Goal: Information Seeking & Learning: Compare options

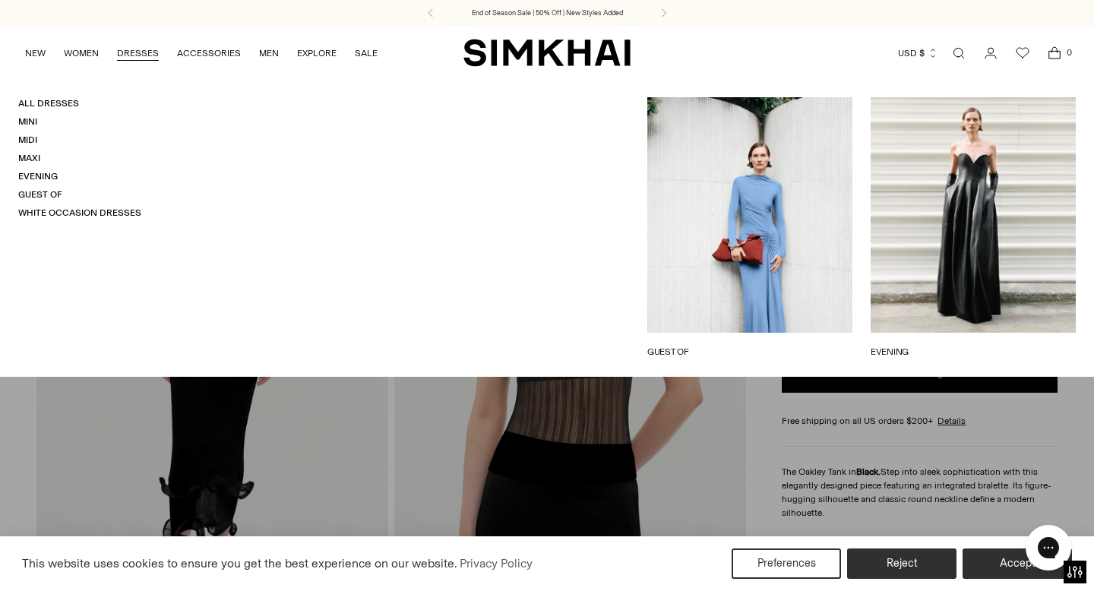
click at [139, 50] on link "DRESSES" at bounding box center [138, 52] width 42 height 33
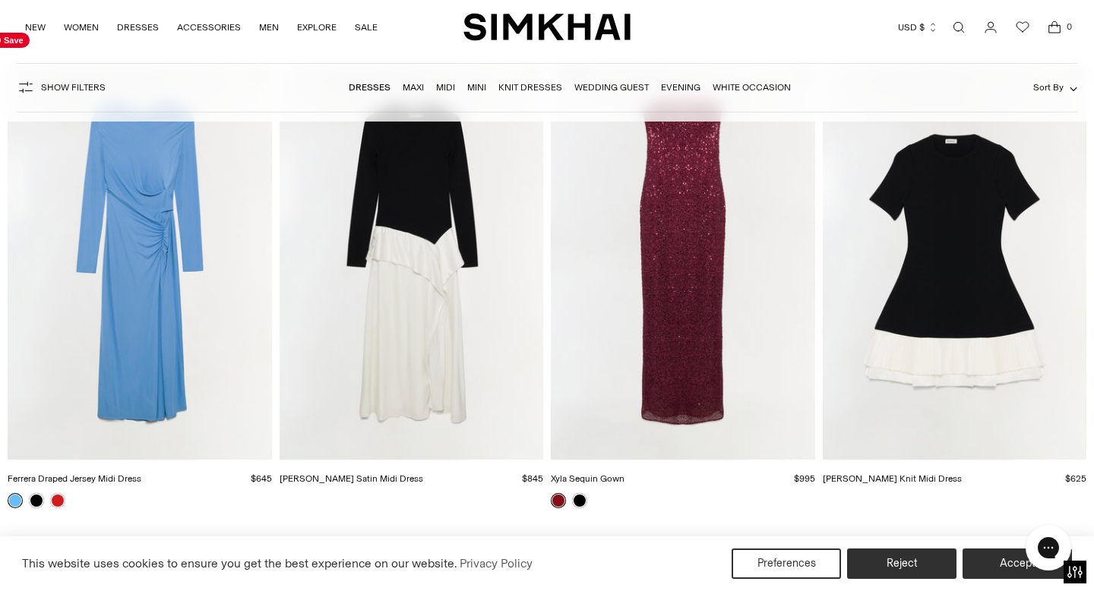
scroll to position [153, 0]
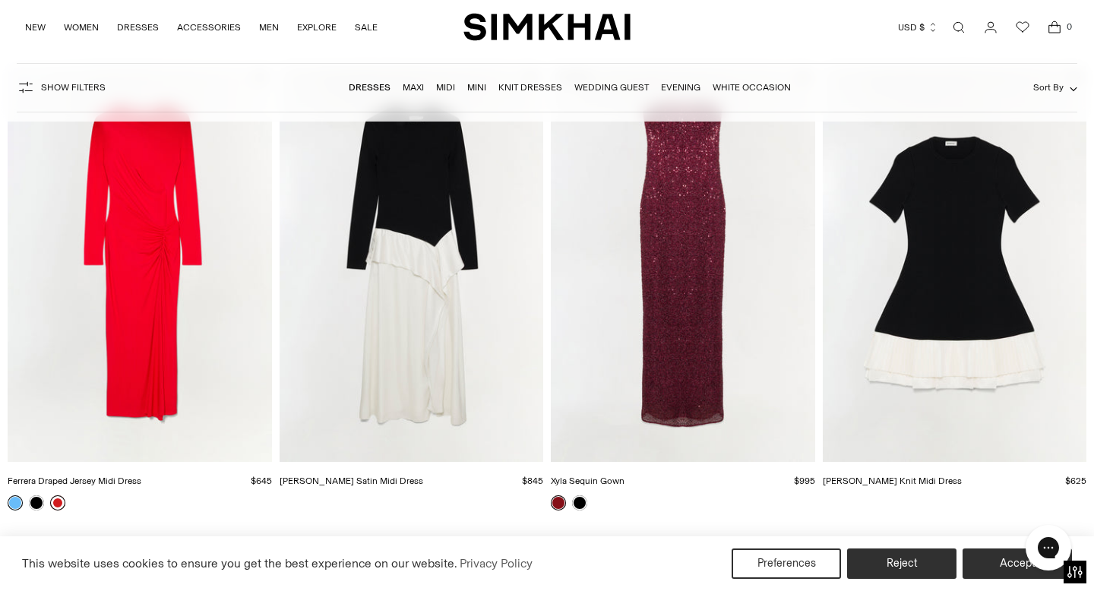
click at [55, 498] on link at bounding box center [57, 502] width 15 height 15
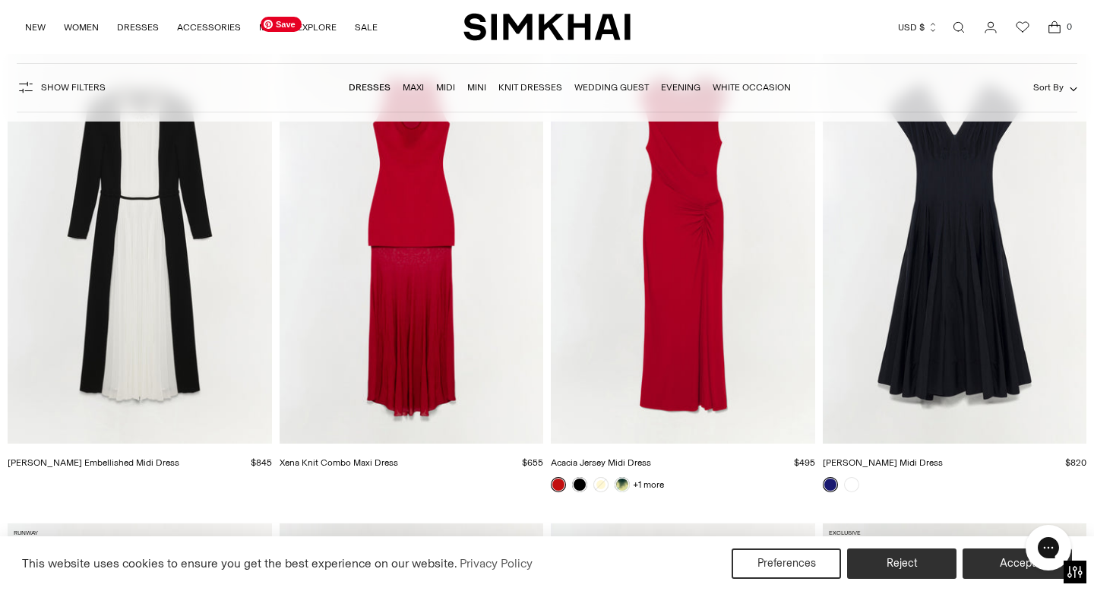
scroll to position [10117, 0]
click at [0, 0] on img "Xena Knit Combo Maxi Dress" at bounding box center [0, 0] width 0 height 0
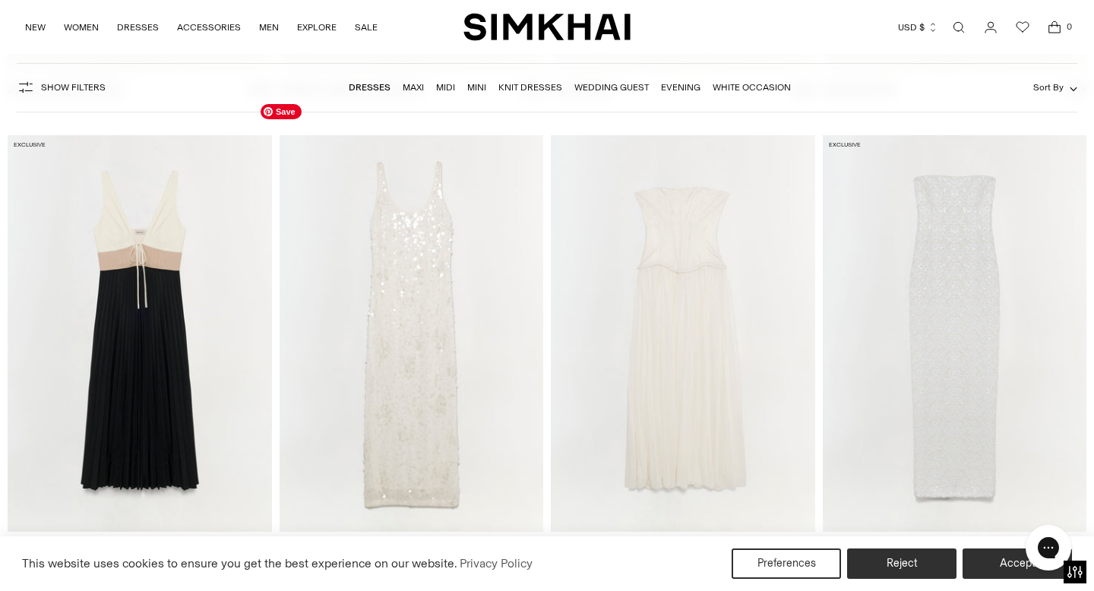
scroll to position [14268, 0]
click at [0, 0] on img "Adalys Strapless Jersey Dress" at bounding box center [0, 0] width 0 height 0
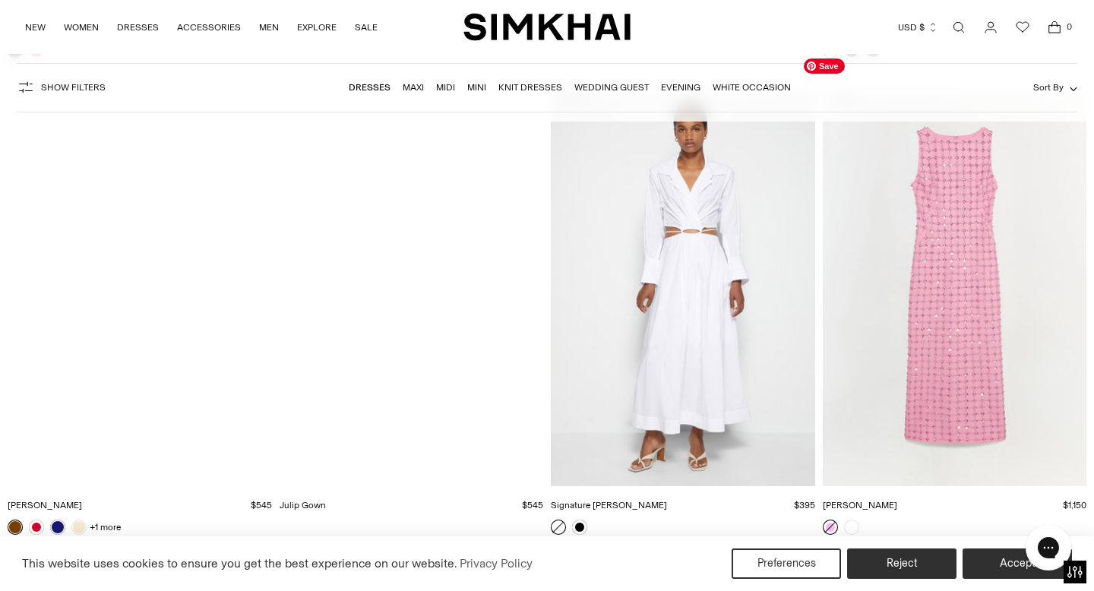
scroll to position [20019, 0]
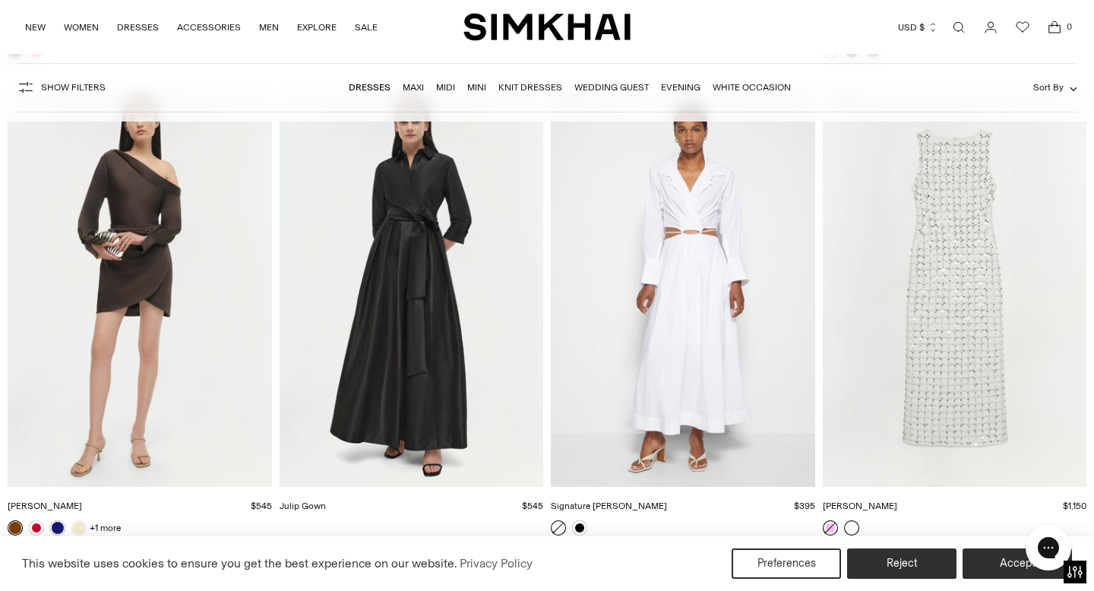
click at [851, 526] on link at bounding box center [851, 527] width 15 height 15
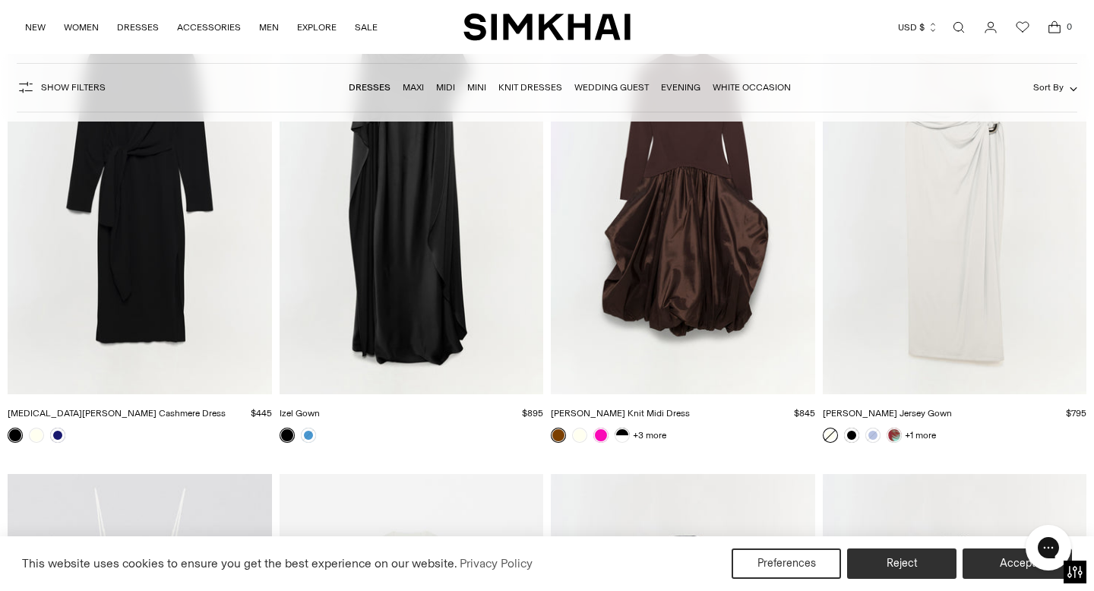
scroll to position [15820, 0]
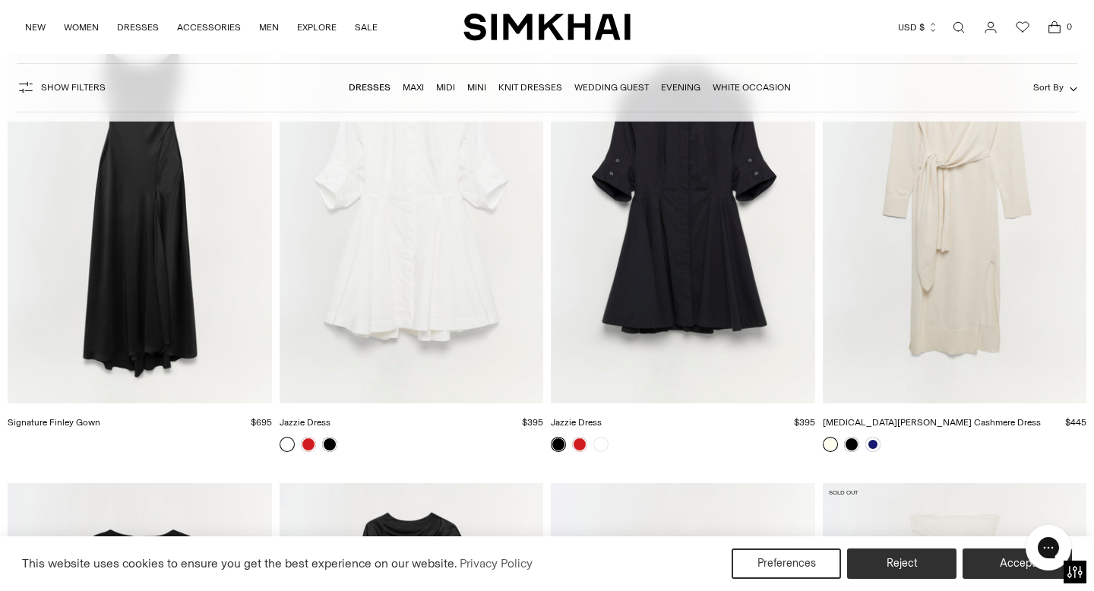
click at [371, 88] on link "Dresses" at bounding box center [370, 87] width 42 height 11
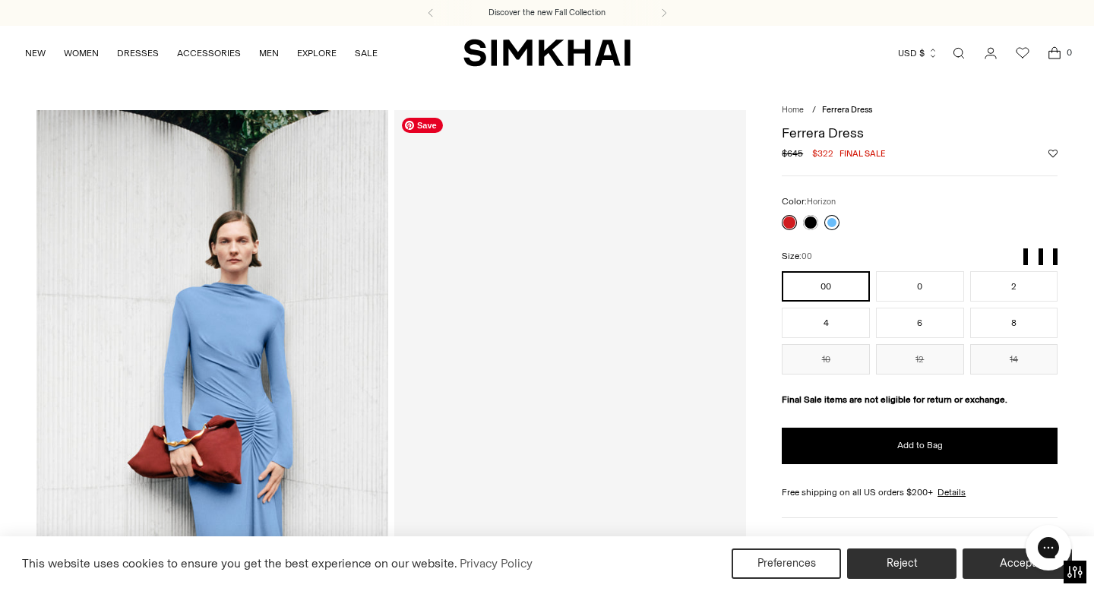
click at [827, 225] on link at bounding box center [831, 222] width 15 height 15
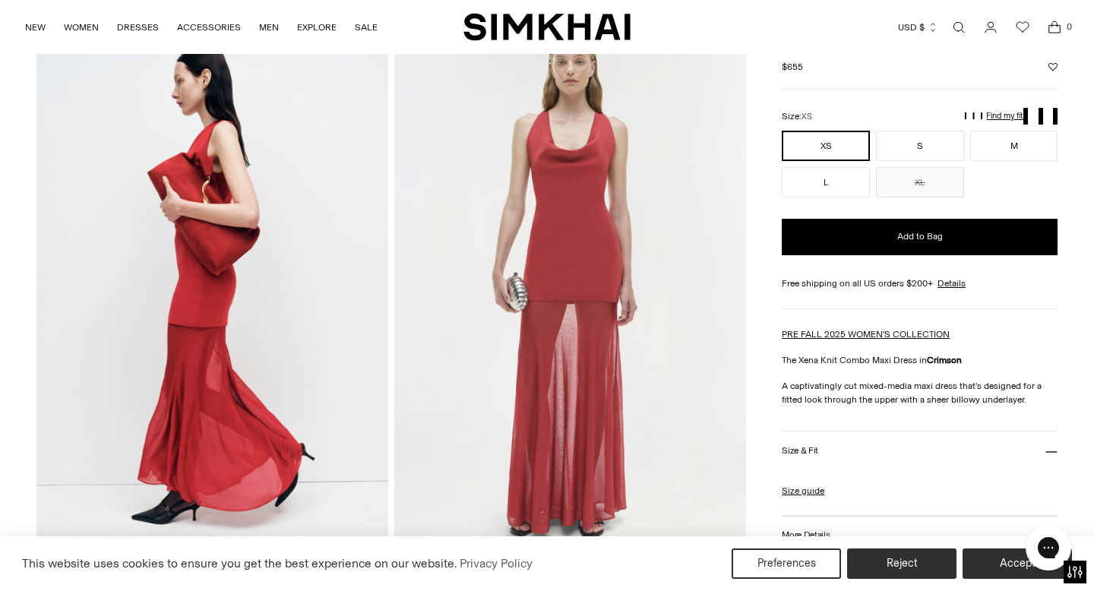
scroll to position [120, 0]
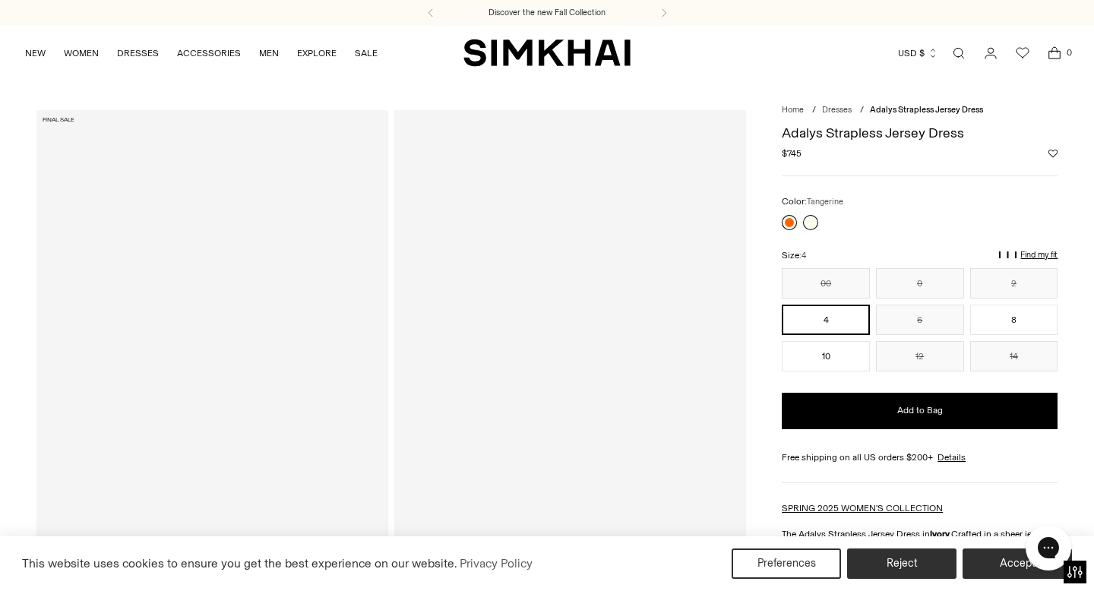
click at [787, 223] on link at bounding box center [789, 222] width 15 height 15
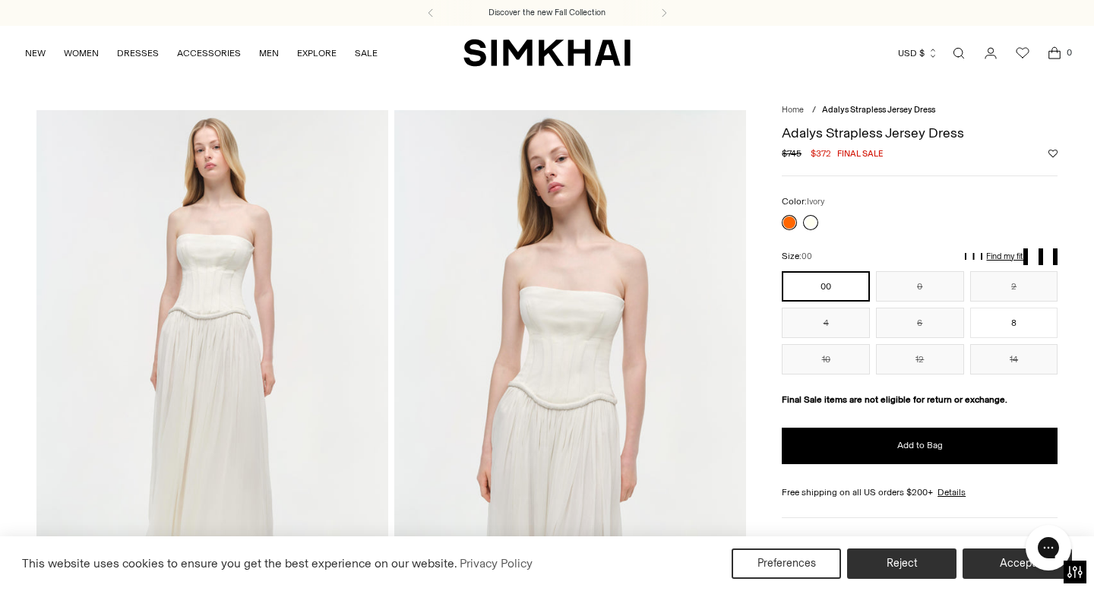
click at [809, 220] on link at bounding box center [810, 222] width 15 height 15
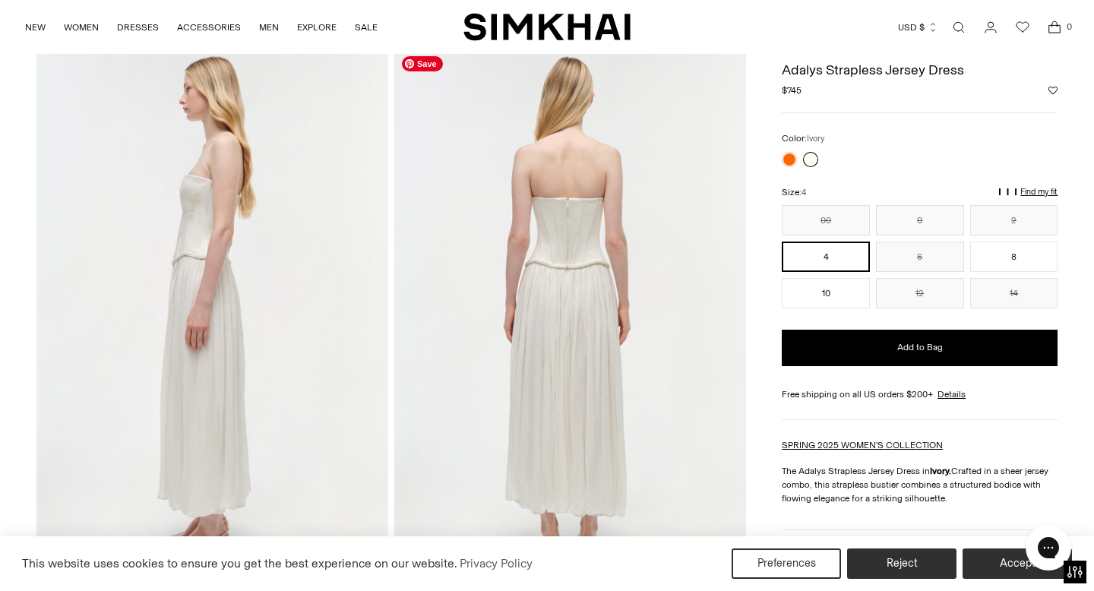
scroll to position [561, 0]
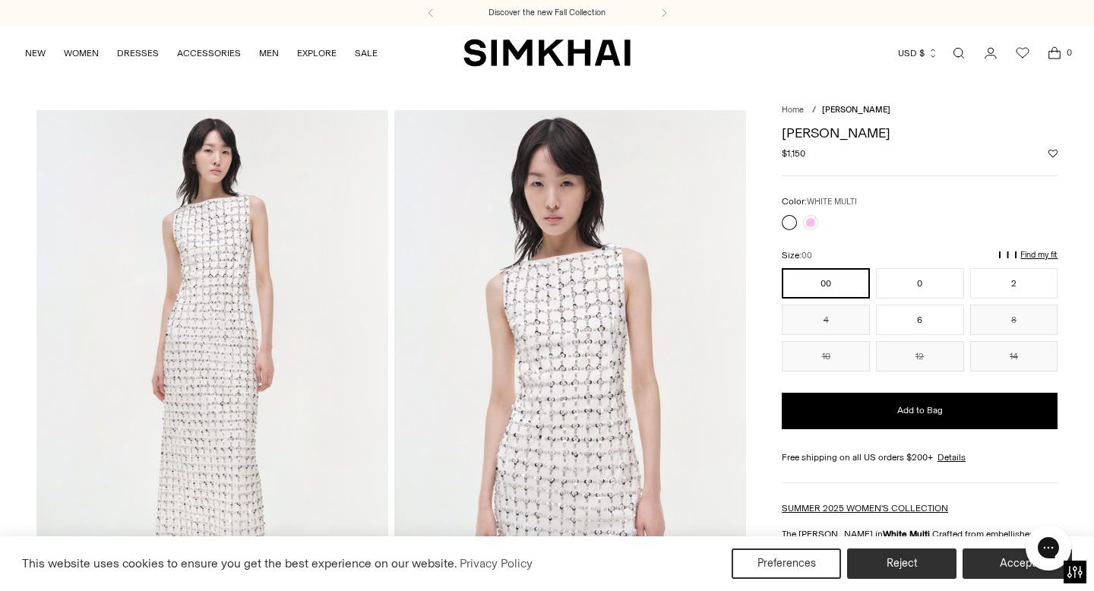
click at [580, 346] on img at bounding box center [570, 374] width 352 height 528
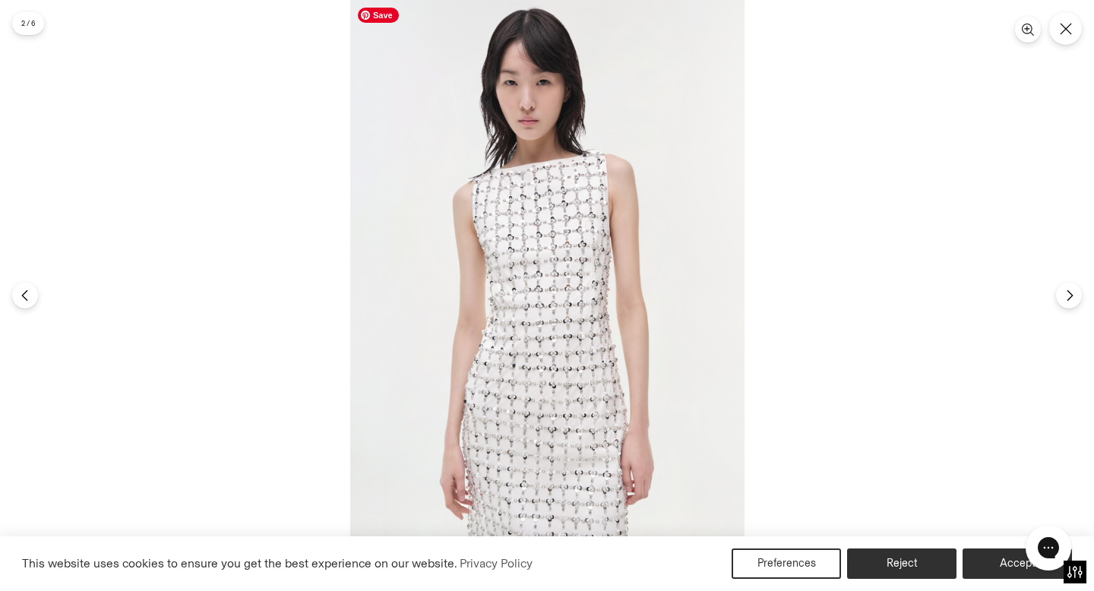
click at [580, 346] on img at bounding box center [547, 295] width 394 height 591
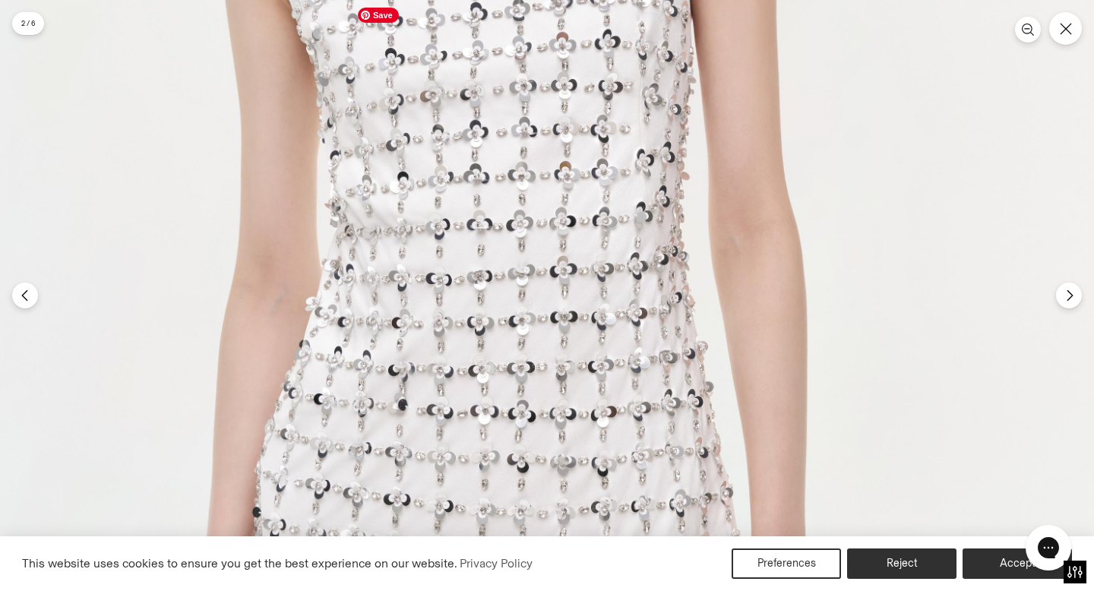
click at [580, 346] on img at bounding box center [503, 194] width 1182 height 1773
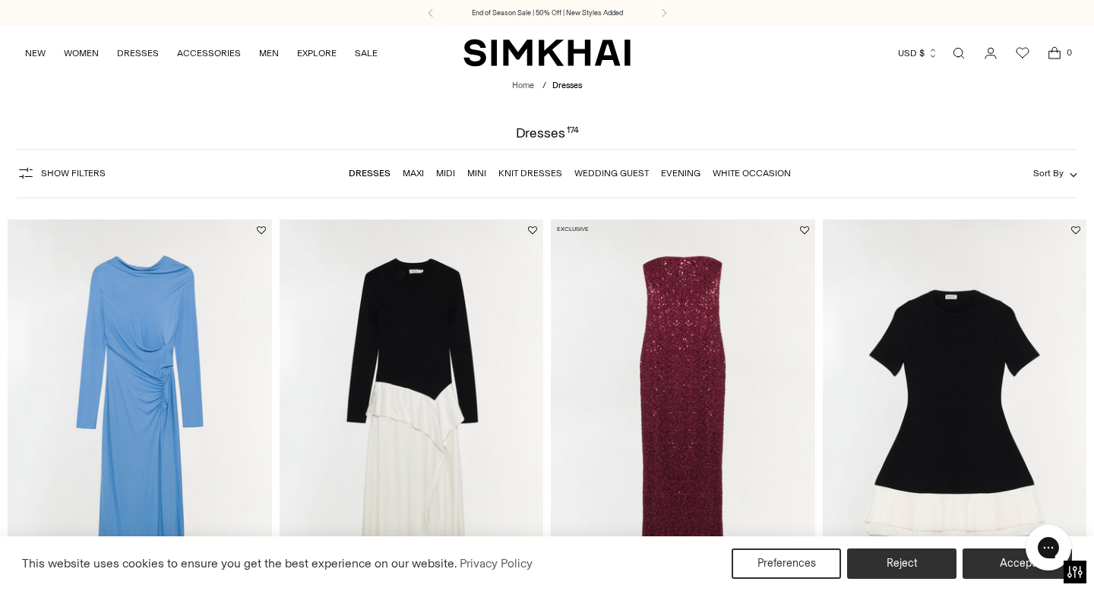
click at [722, 172] on link "White Occasion" at bounding box center [752, 173] width 78 height 11
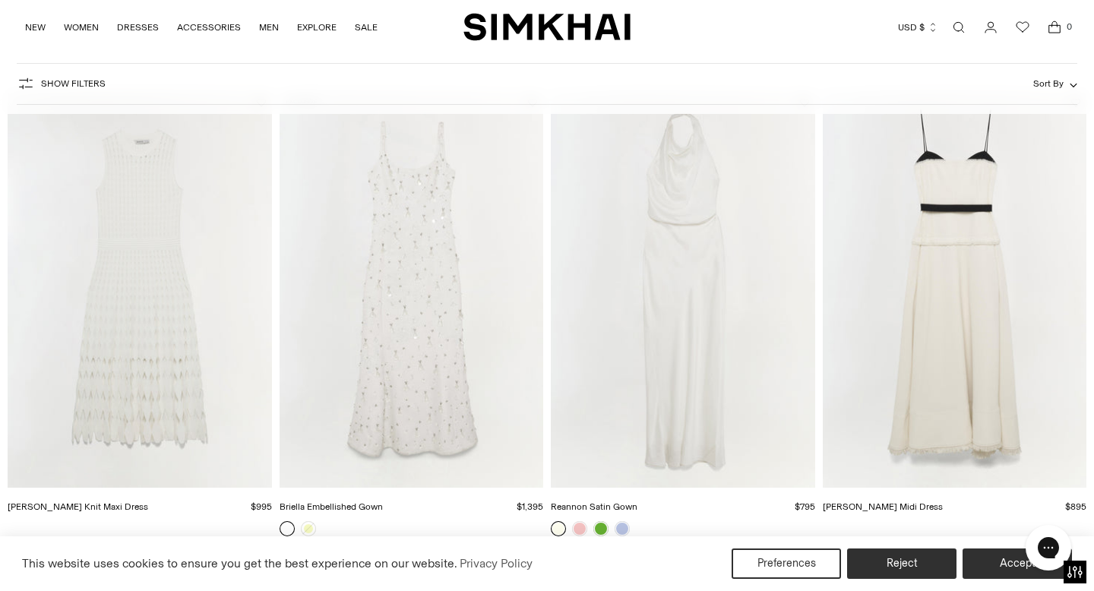
click at [0, 0] on img "Reannon Satin Gown" at bounding box center [0, 0] width 0 height 0
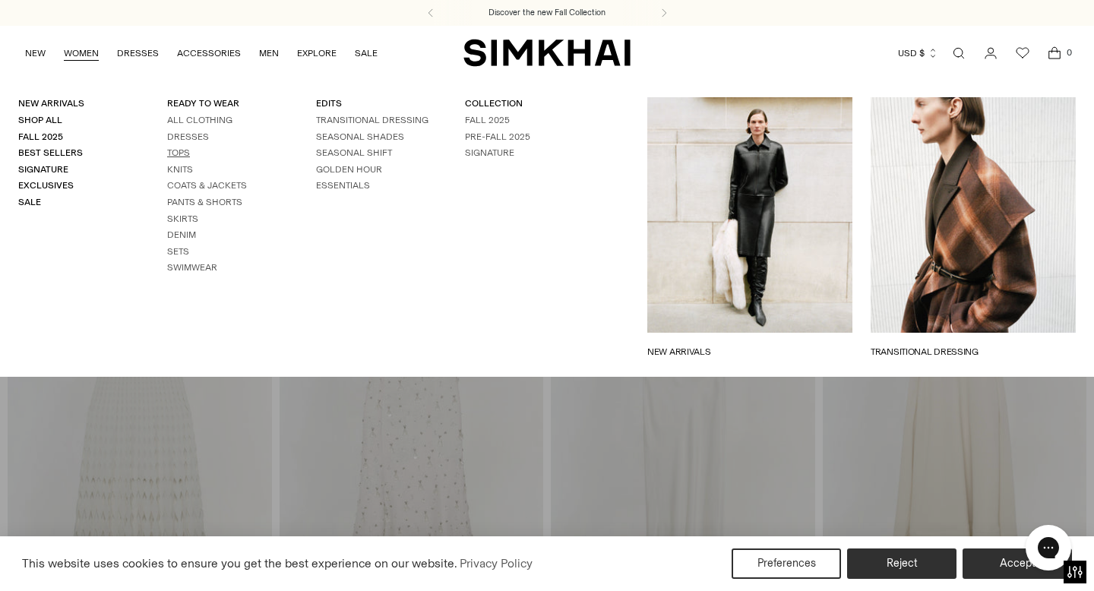
click at [173, 149] on link "Tops" at bounding box center [178, 152] width 23 height 11
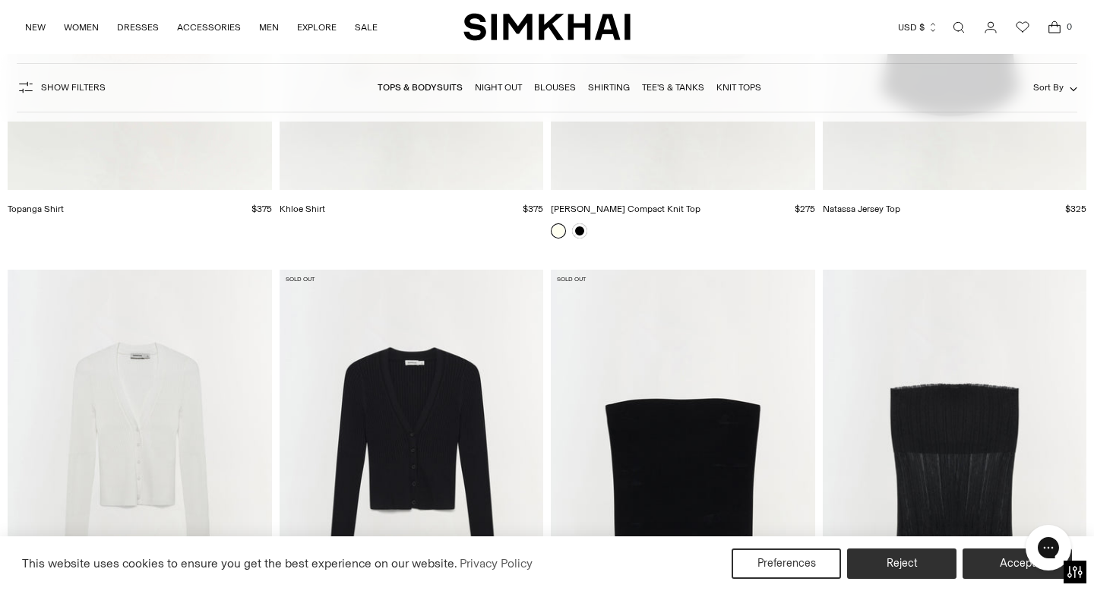
scroll to position [7793, 0]
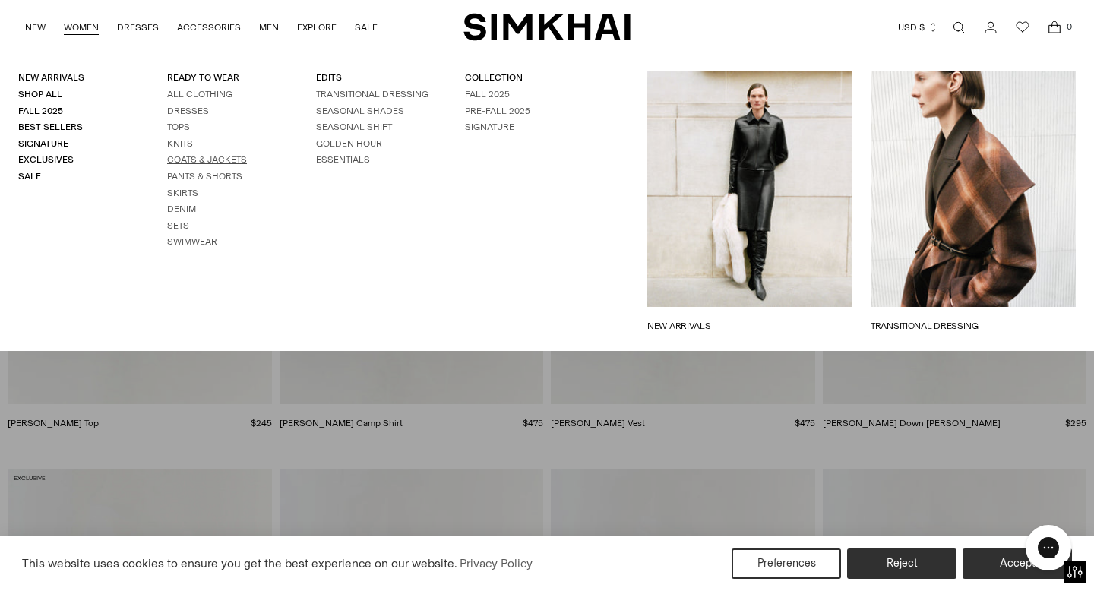
click at [201, 161] on link "Coats & Jackets" at bounding box center [207, 159] width 80 height 11
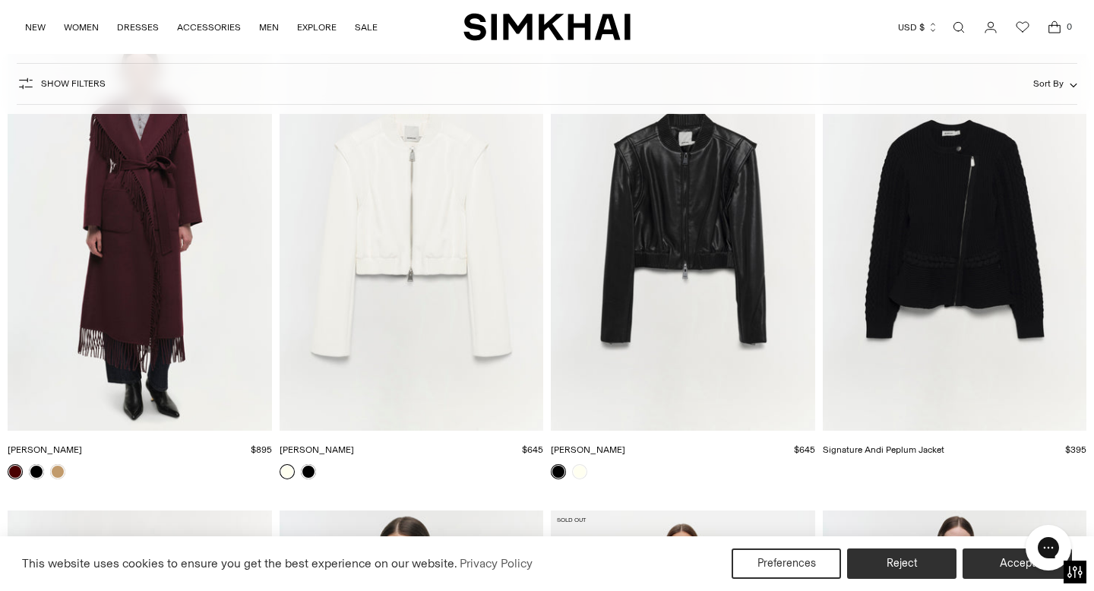
scroll to position [2517, 0]
